Goal: Task Accomplishment & Management: Manage account settings

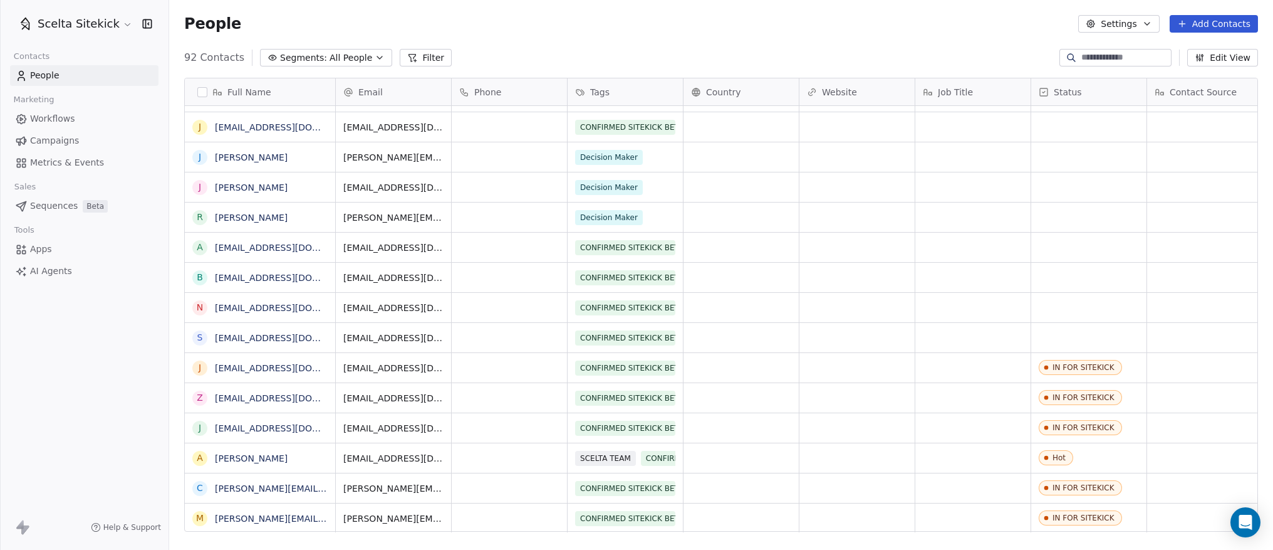
click at [1117, 54] on input at bounding box center [1126, 57] width 88 height 13
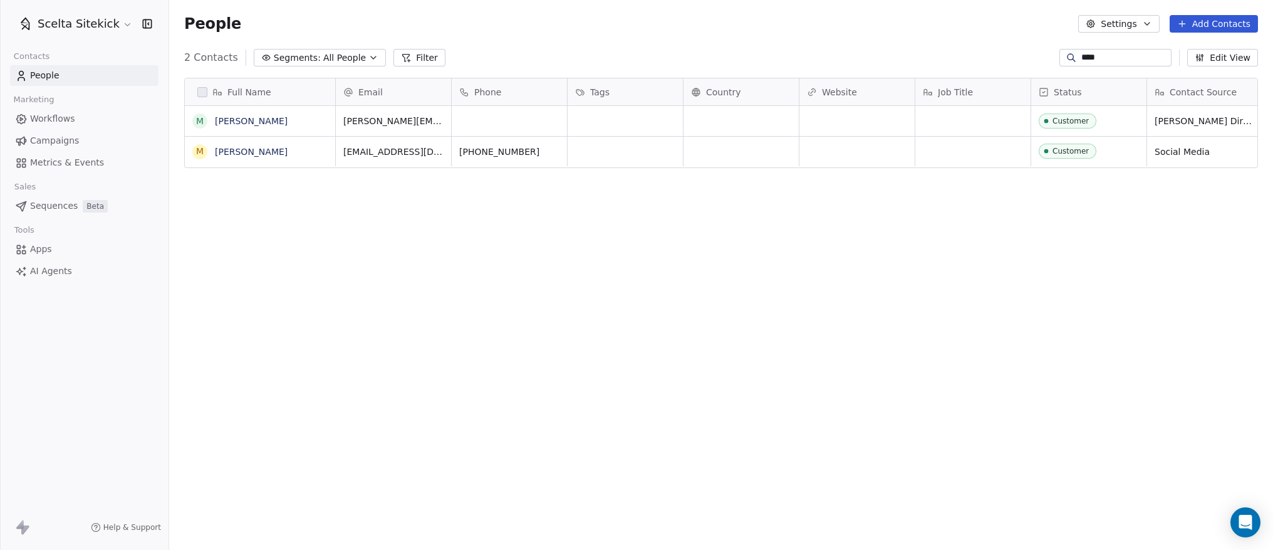
scroll to position [484, 1104]
type input "****"
click at [239, 122] on link "[PERSON_NAME]" at bounding box center [251, 121] width 73 height 10
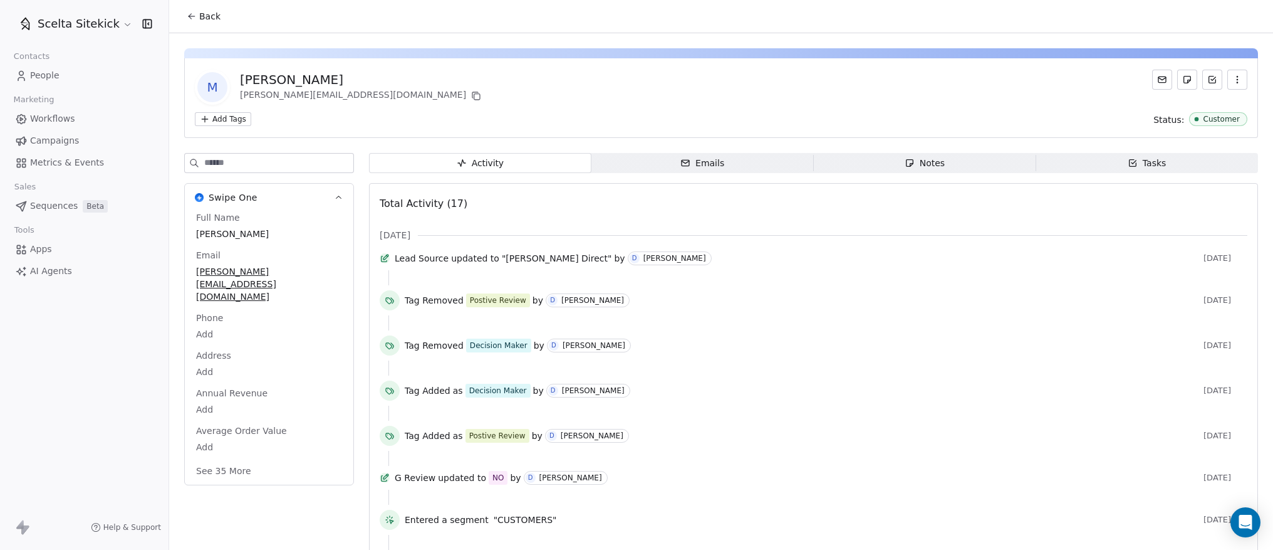
click at [1141, 163] on div "Tasks" at bounding box center [1147, 163] width 39 height 13
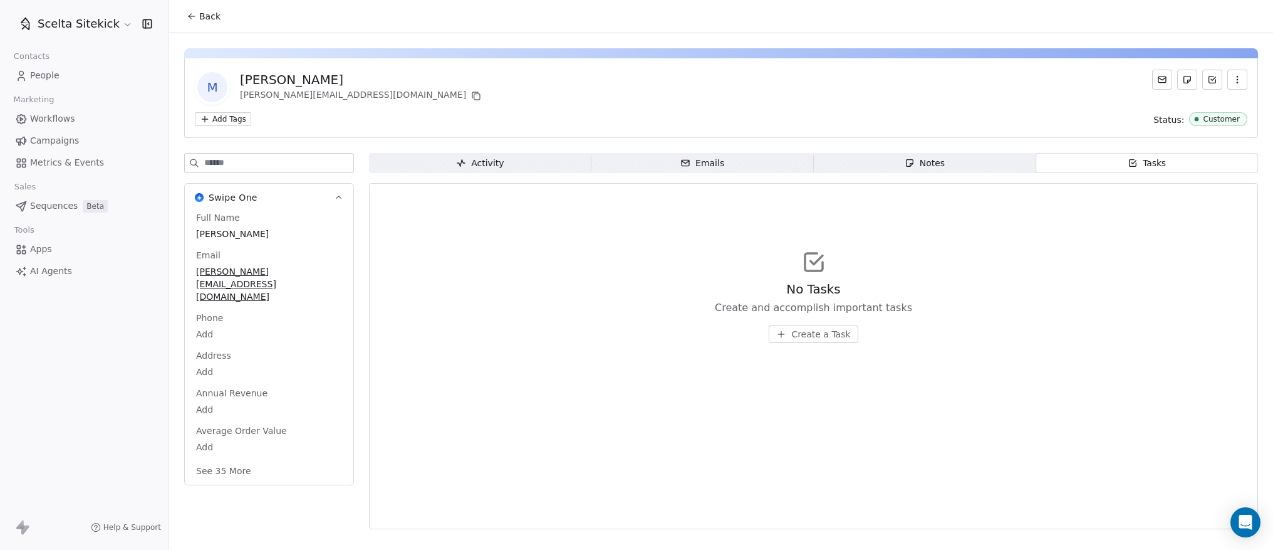
click at [931, 161] on div "Notes" at bounding box center [925, 163] width 40 height 13
click at [813, 325] on button "Create a Note" at bounding box center [813, 334] width 91 height 18
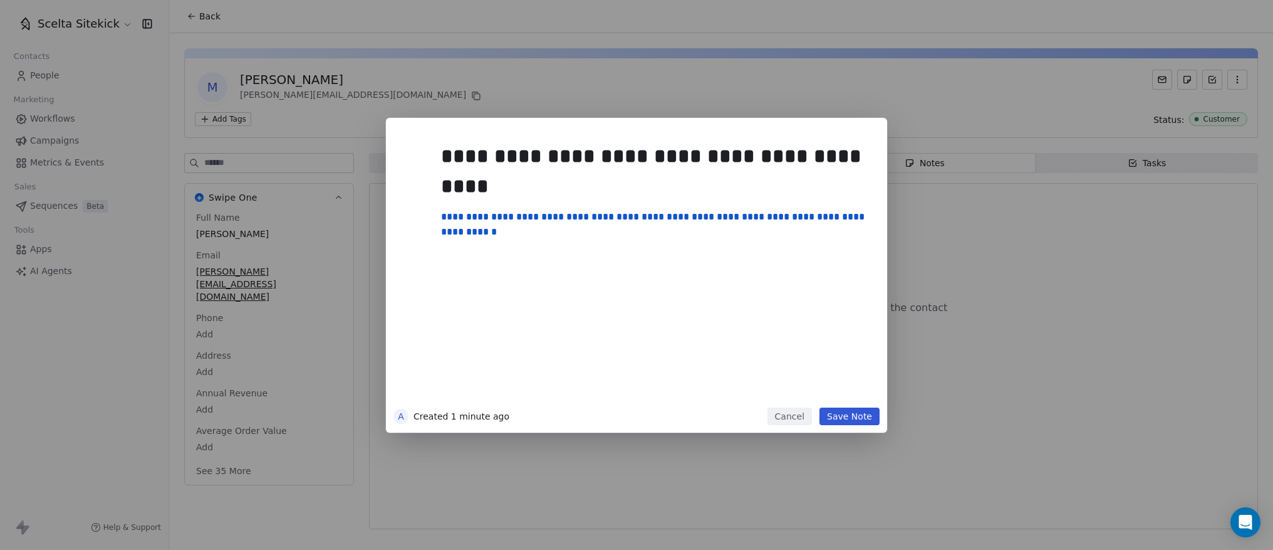
click at [842, 417] on button "Save Note" at bounding box center [850, 416] width 60 height 18
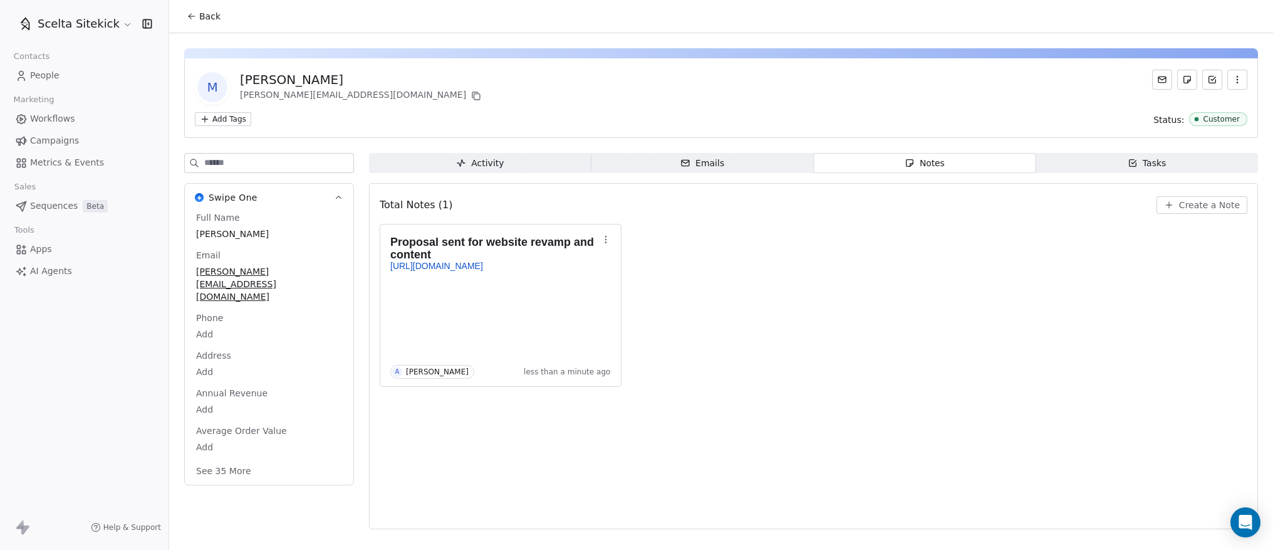
click at [736, 160] on span "Emails Emails" at bounding box center [703, 163] width 222 height 20
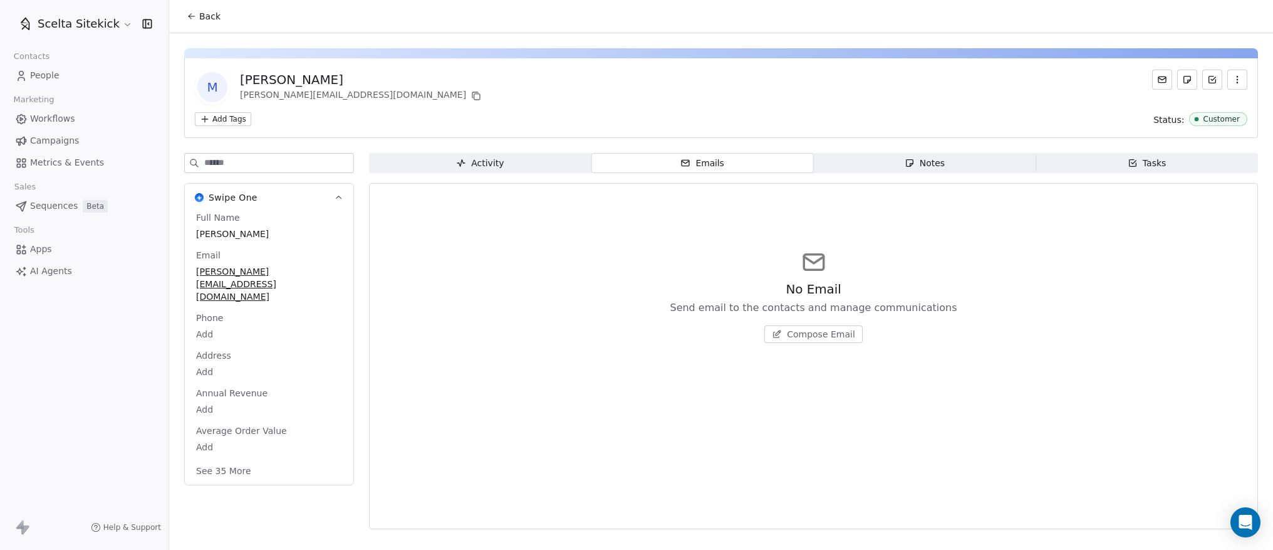
click at [539, 160] on span "Activity Activity" at bounding box center [480, 163] width 222 height 20
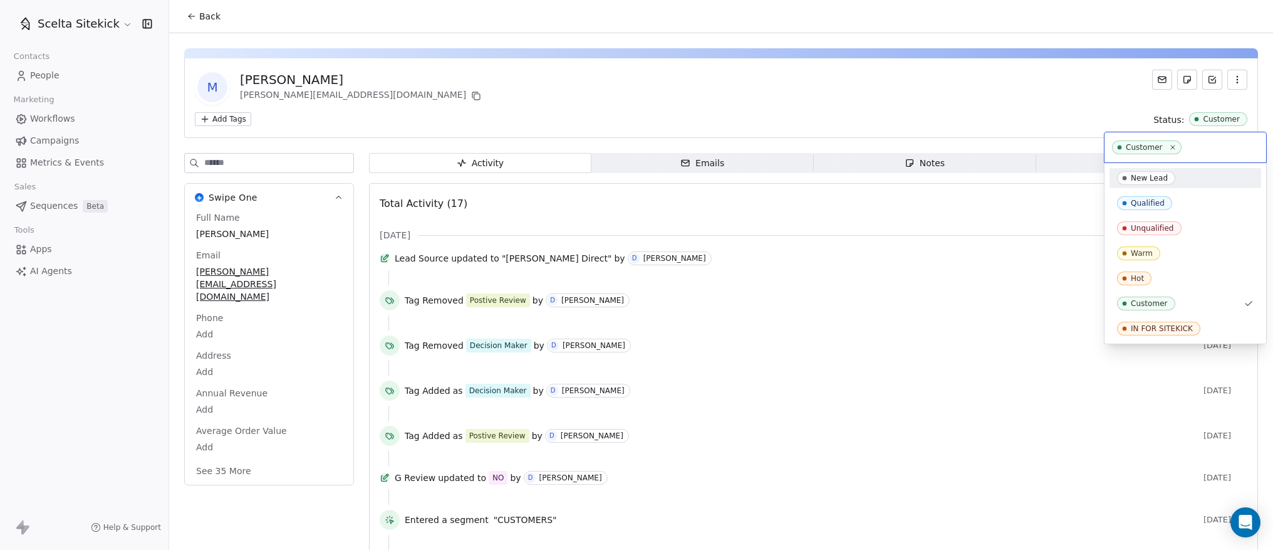
click at [1208, 148] on input "text" at bounding box center [1221, 147] width 75 height 14
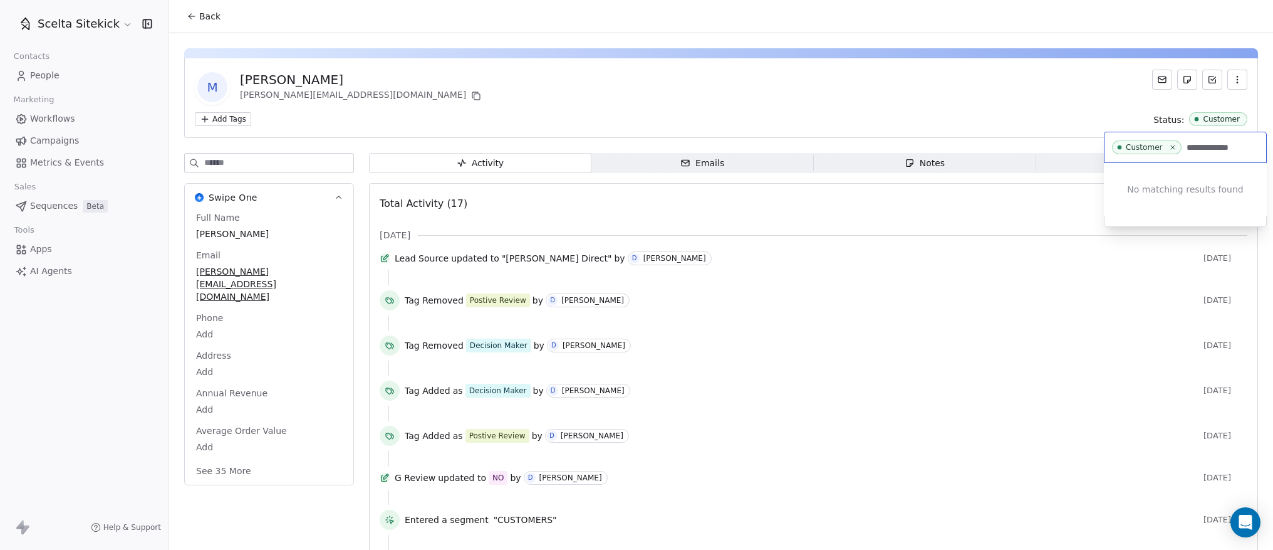
click at [1231, 148] on input "**********" at bounding box center [1221, 147] width 75 height 14
type input "*"
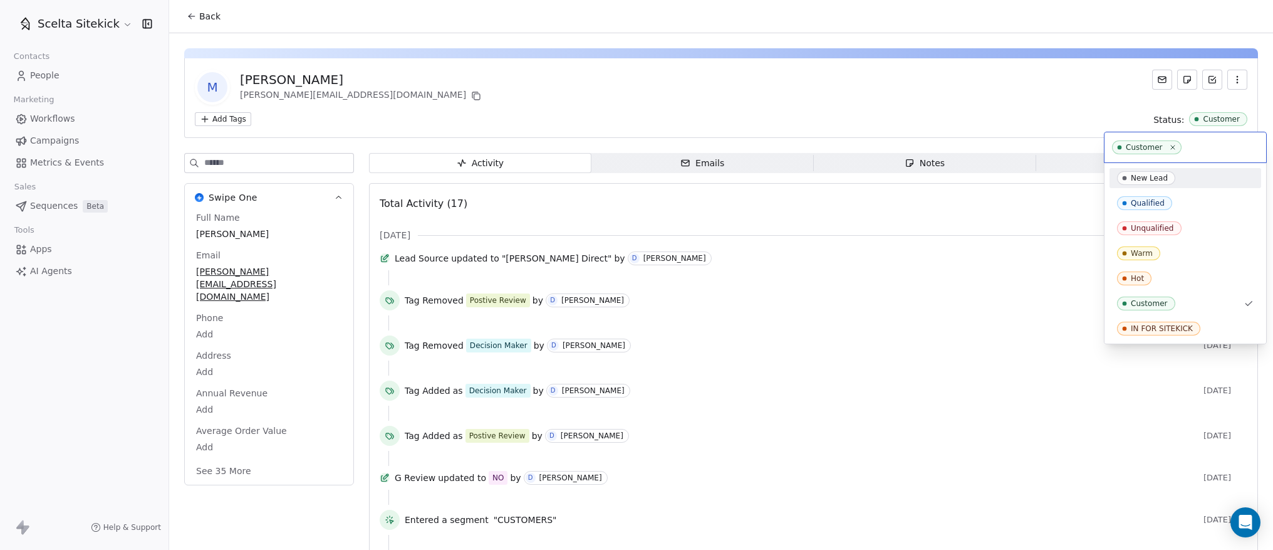
click at [1122, 86] on html "Scelta Sitekick Contacts People Marketing Workflows Campaigns Metrics & Events …" at bounding box center [636, 275] width 1273 height 550
